Goal: Find specific page/section

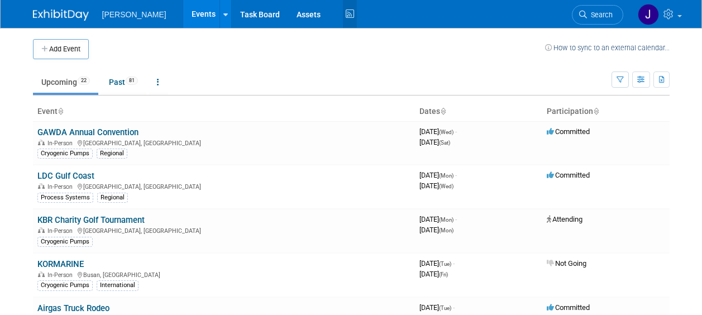
click at [343, 14] on icon at bounding box center [350, 14] width 14 height 17
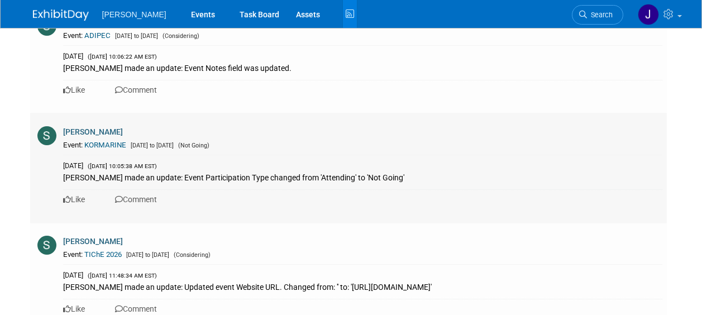
scroll to position [279, 0]
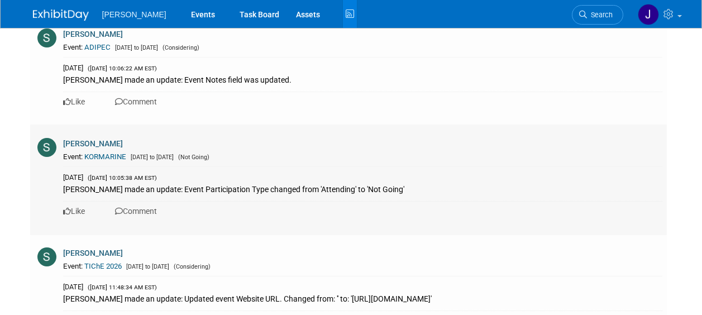
click at [104, 155] on link "KORMARINE" at bounding box center [105, 157] width 42 height 8
